Goal: Information Seeking & Learning: Check status

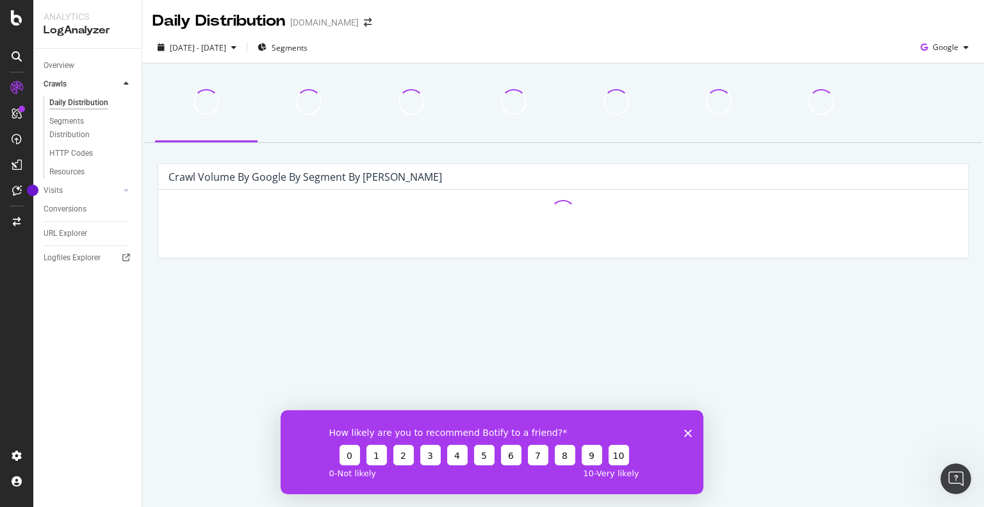
click at [686, 433] on icon "Close survey" at bounding box center [688, 433] width 8 height 8
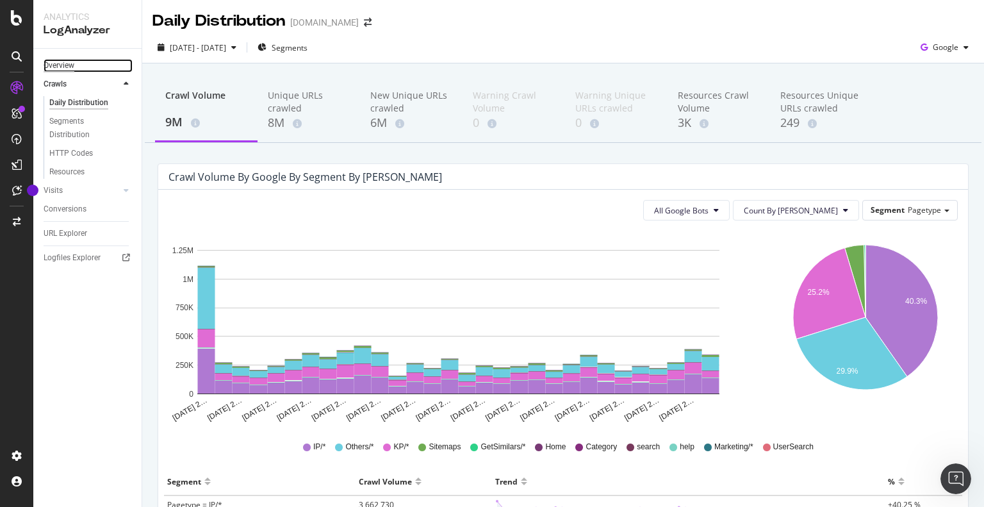
click at [51, 59] on div "Overview" at bounding box center [59, 65] width 31 height 13
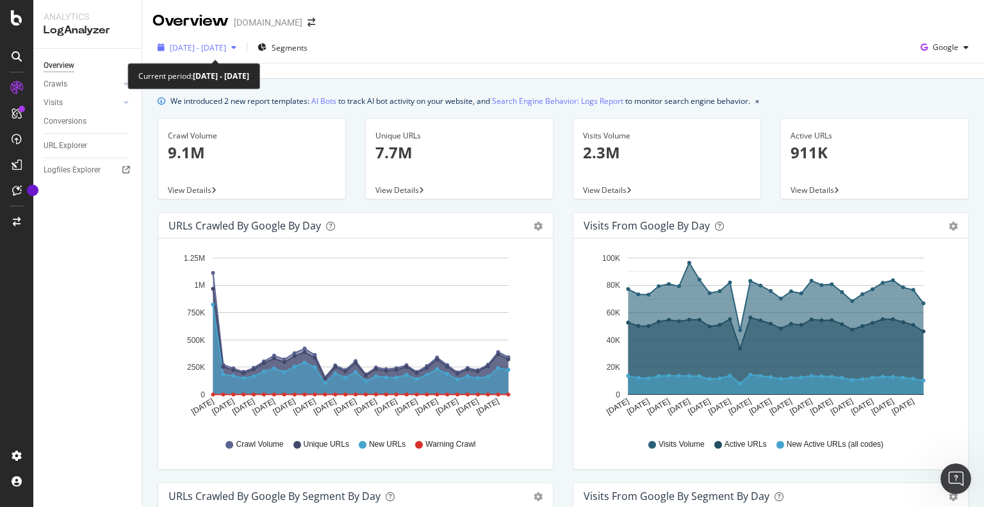
click at [215, 47] on span "[DATE] - [DATE]" at bounding box center [198, 47] width 56 height 11
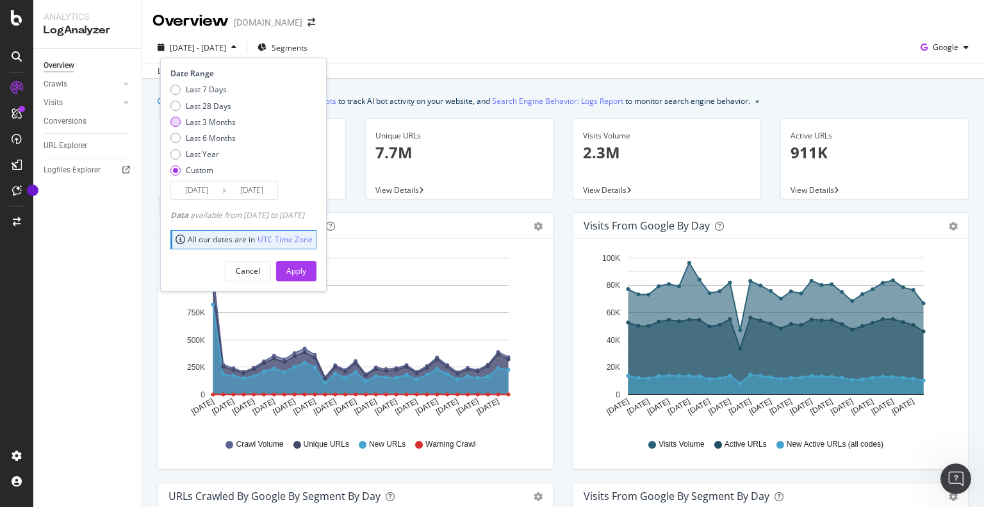
click at [197, 120] on div "Last 3 Months" at bounding box center [211, 122] width 50 height 11
type input "[DATE]"
click at [192, 103] on div "Last 28 Days" at bounding box center [208, 106] width 45 height 11
type input "[DATE]"
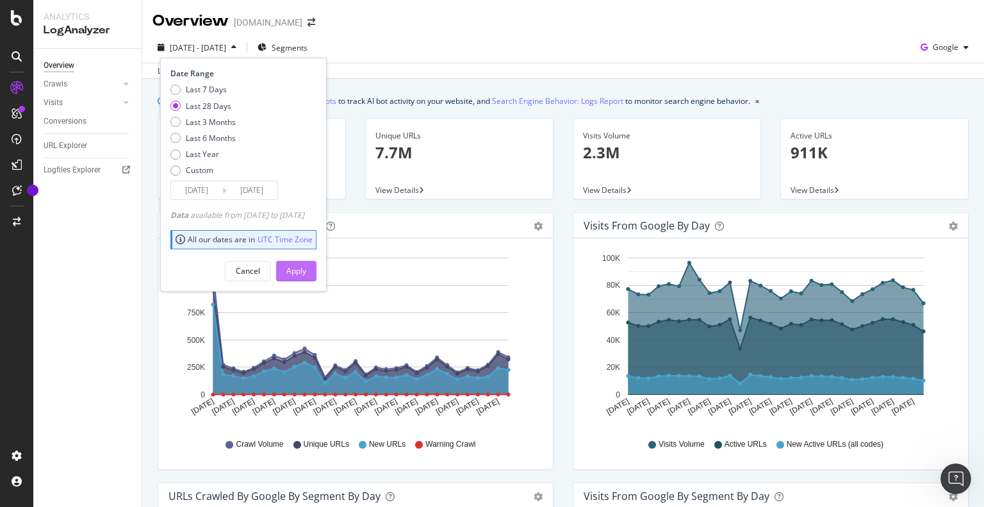
click at [306, 265] on div "Apply" at bounding box center [296, 270] width 20 height 11
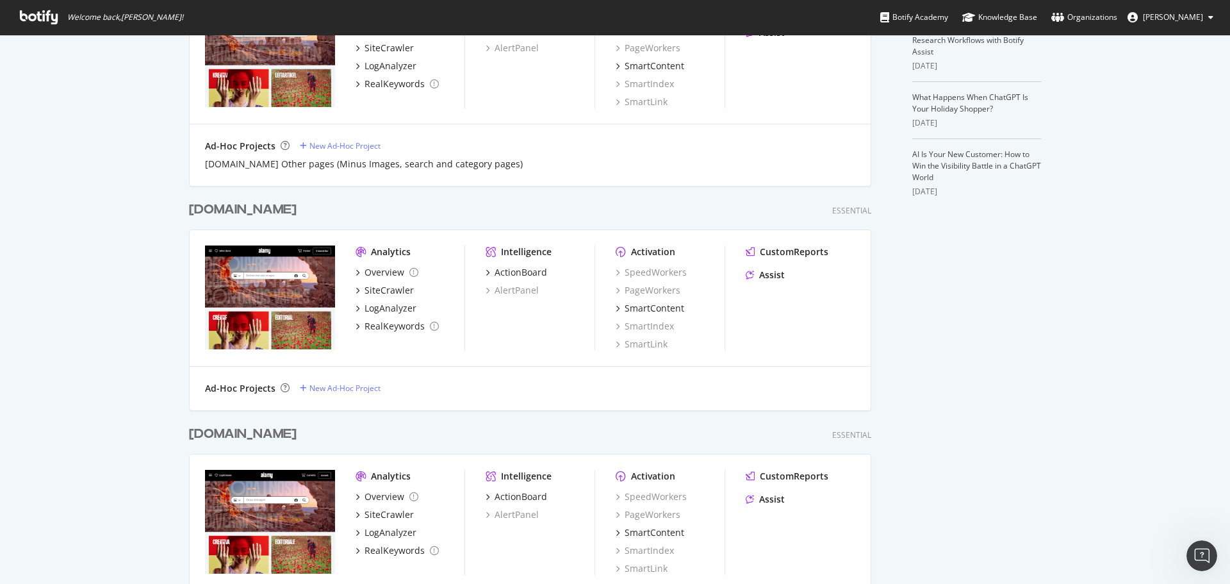
scroll to position [106, 0]
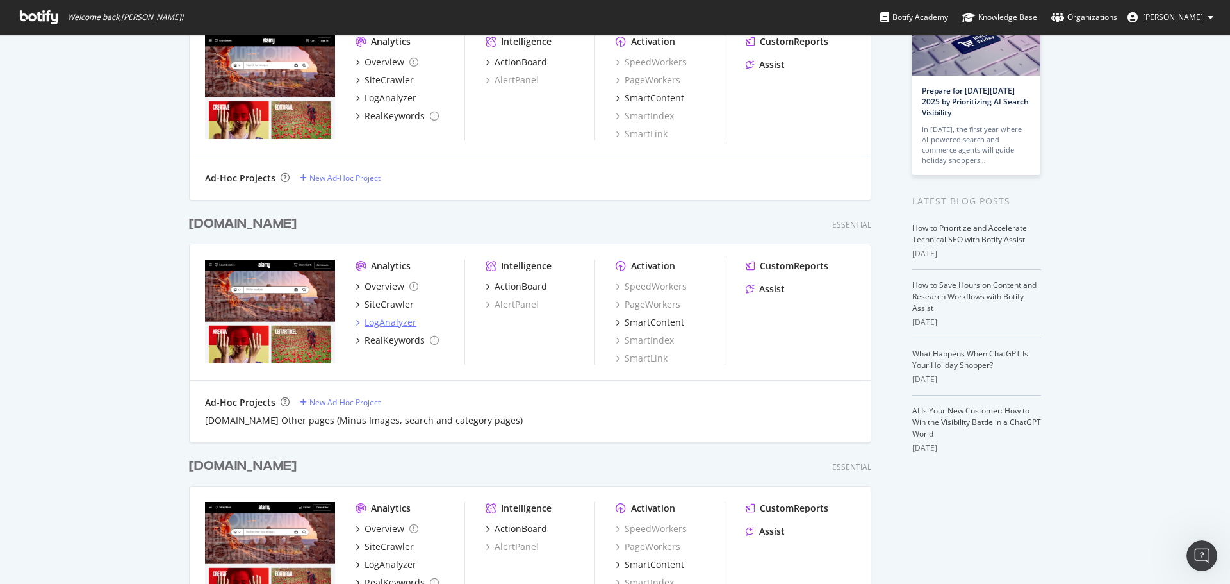
click at [378, 322] on div "LogAnalyzer" at bounding box center [391, 322] width 52 height 13
